Goal: Information Seeking & Learning: Learn about a topic

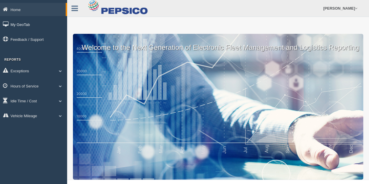
click at [25, 23] on link "My GeoTab" at bounding box center [33, 24] width 67 height 13
click at [48, 86] on link "Hours of Service" at bounding box center [33, 85] width 67 height 13
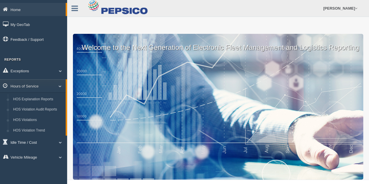
click at [43, 142] on link "Idle Time / Cost" at bounding box center [33, 142] width 67 height 13
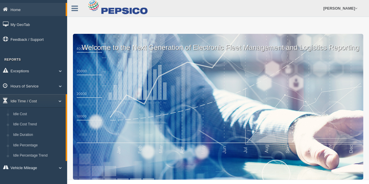
click at [48, 168] on link "Vehicle Mileage" at bounding box center [33, 167] width 67 height 13
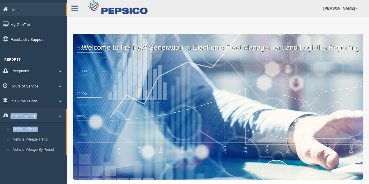
drag, startPoint x: 66, startPoint y: 129, endPoint x: 65, endPoint y: 93, distance: 35.3
click at [65, 93] on ul "Exceptions Critical Engine Events Critical Engine Event Trend Safety Exceptions…" at bounding box center [33, 109] width 67 height 91
click at [354, 6] on link "[PERSON_NAME]" at bounding box center [340, 8] width 40 height 17
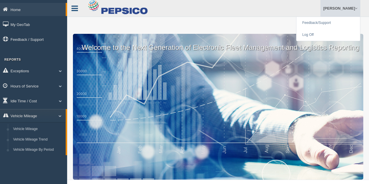
click at [74, 8] on icon at bounding box center [74, 9] width 6 height 8
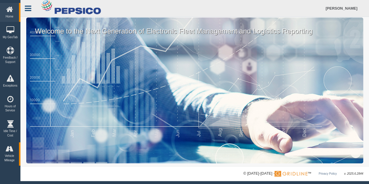
click at [23, 6] on link at bounding box center [27, 7] width 15 height 9
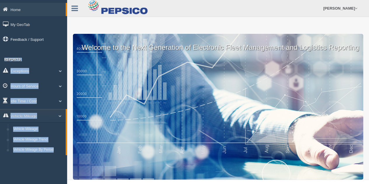
drag, startPoint x: 67, startPoint y: 11, endPoint x: 64, endPoint y: 43, distance: 32.9
click at [64, 43] on div "Home My GeoTab Feedback / Support Reports Exceptions Critical Engine Events Cri…" at bounding box center [184, 97] width 369 height 195
click at [40, 68] on link "Exceptions" at bounding box center [33, 70] width 67 height 13
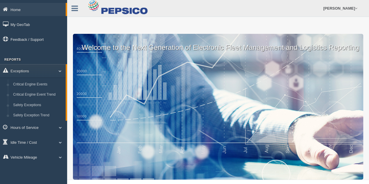
drag, startPoint x: 66, startPoint y: 100, endPoint x: 69, endPoint y: 147, distance: 47.1
click at [69, 147] on div "Home My GeoTab Feedback / Support Reports Exceptions Critical Engine Events Cri…" at bounding box center [184, 97] width 369 height 195
click at [49, 160] on link "Vehicle Mileage" at bounding box center [33, 157] width 67 height 13
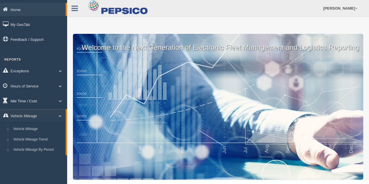
click at [48, 105] on link "Idle Time / Cost" at bounding box center [33, 100] width 67 height 13
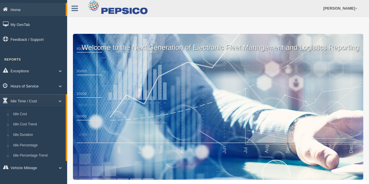
click at [48, 90] on link "Hours of Service" at bounding box center [33, 85] width 67 height 13
